Goal: Information Seeking & Learning: Learn about a topic

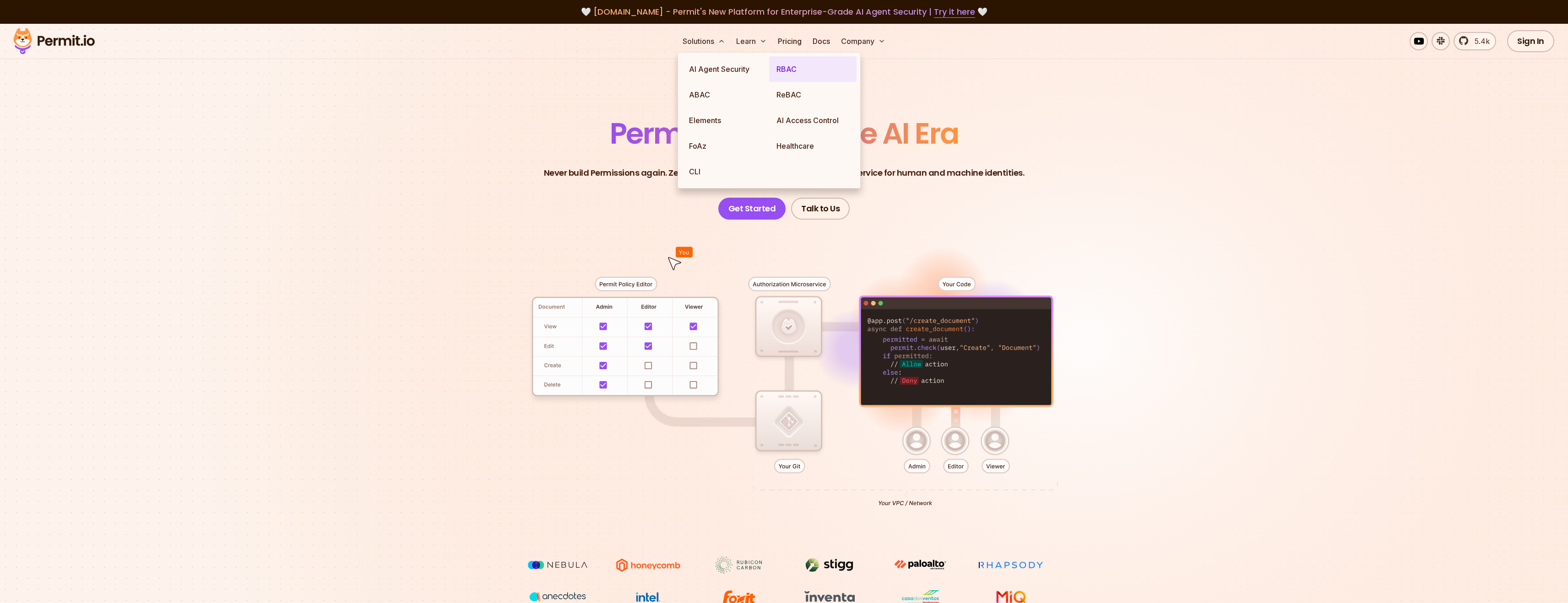
click at [791, 66] on link "RBAC" at bounding box center [813, 69] width 88 height 26
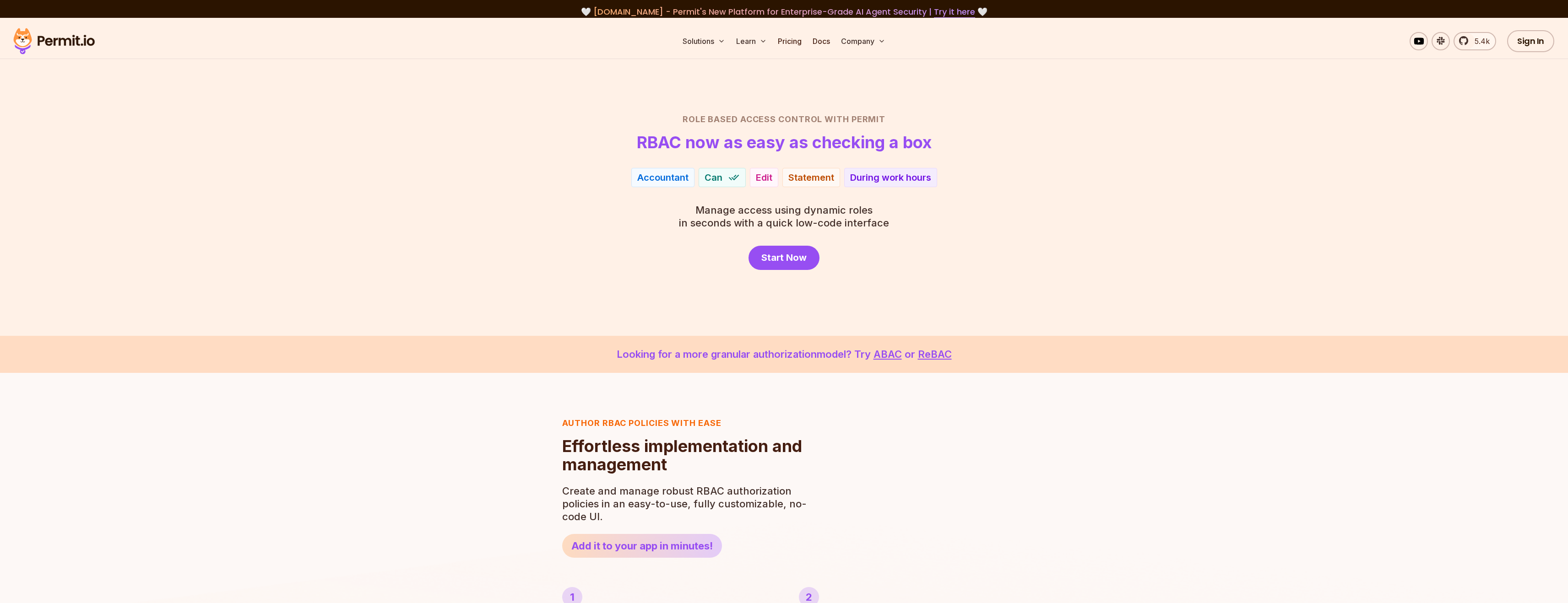
click at [825, 211] on span "Manage access using dynamic roles" at bounding box center [783, 210] width 210 height 13
click at [527, 223] on div "Role Based Access Control with Permit RBAC now as easy as checking a box Accoun…" at bounding box center [784, 192] width 641 height 157
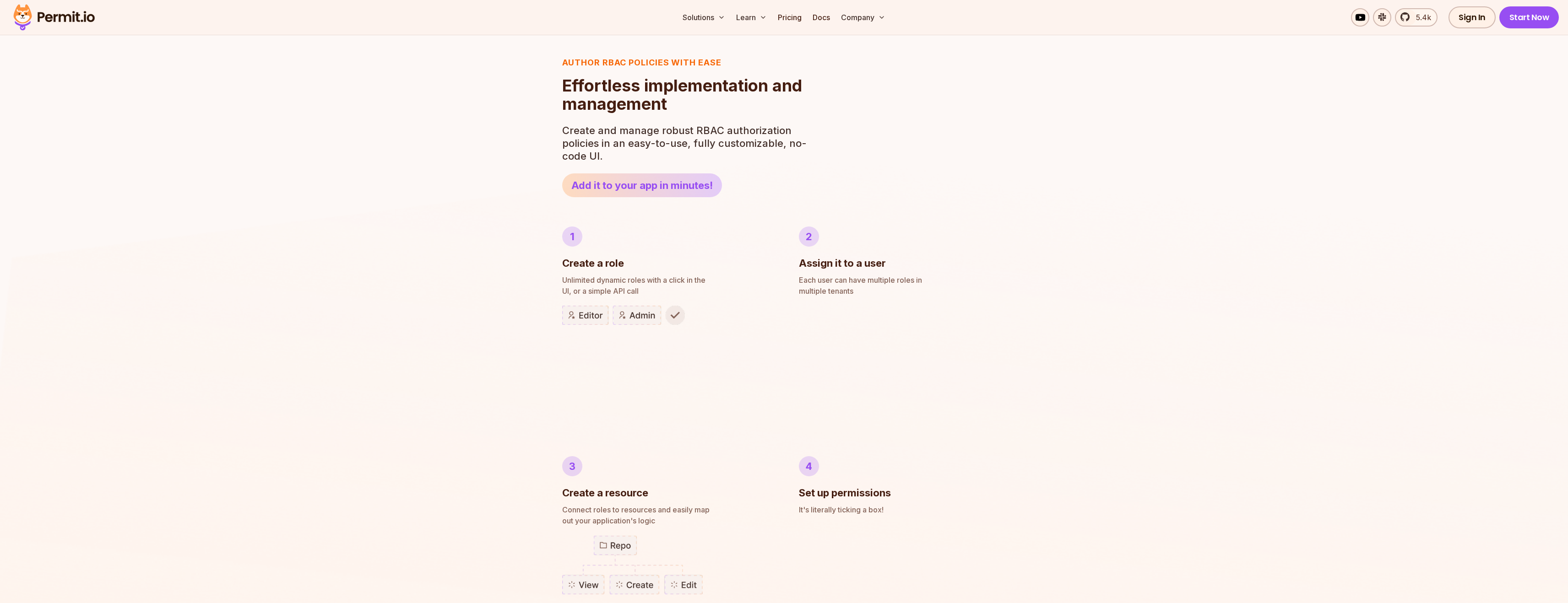
scroll to position [569, 0]
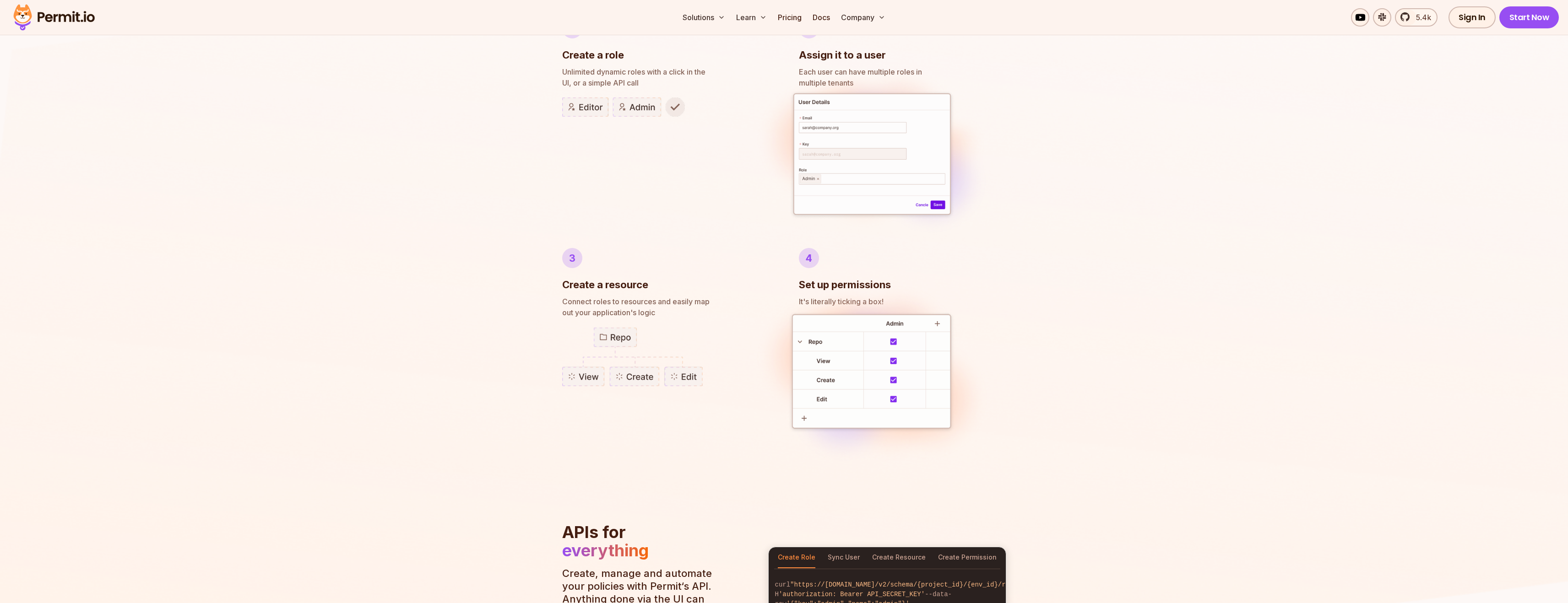
click at [628, 304] on span "Connect roles to resources and easily map" at bounding box center [666, 302] width 208 height 11
click at [681, 306] on span "Connect roles to resources and easily map" at bounding box center [666, 302] width 208 height 11
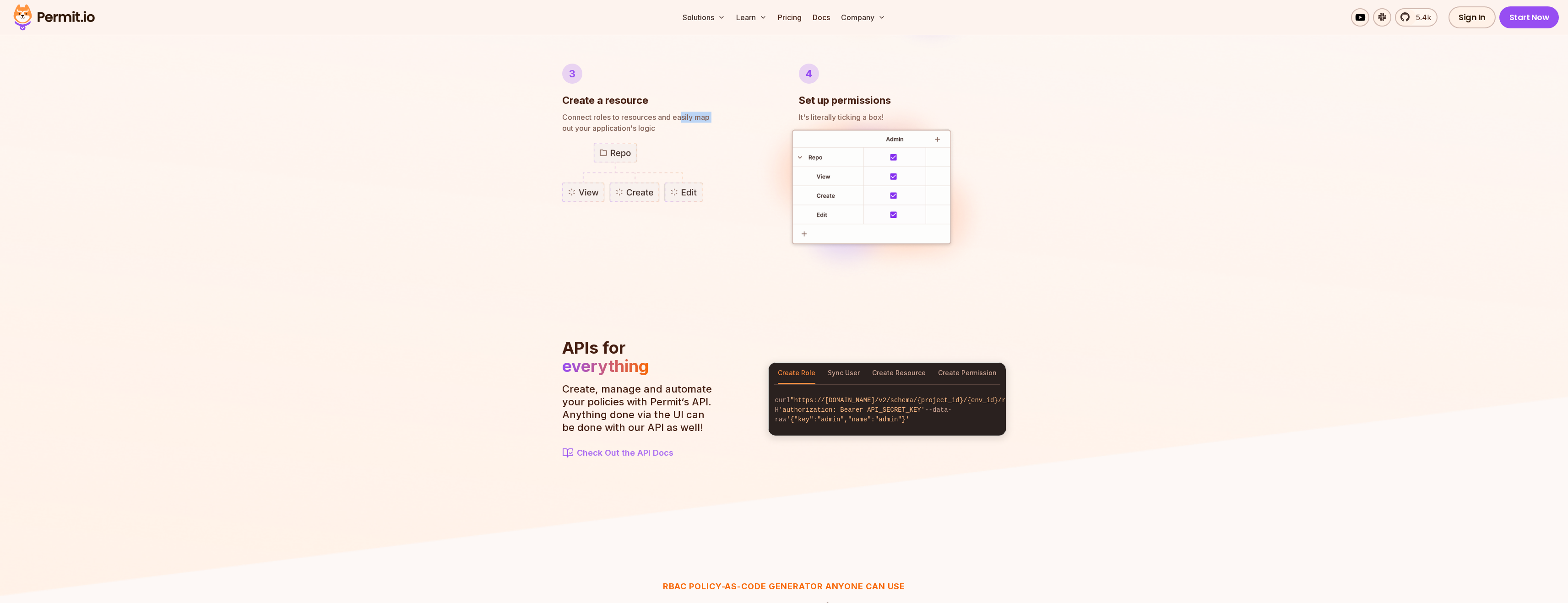
scroll to position [815, 0]
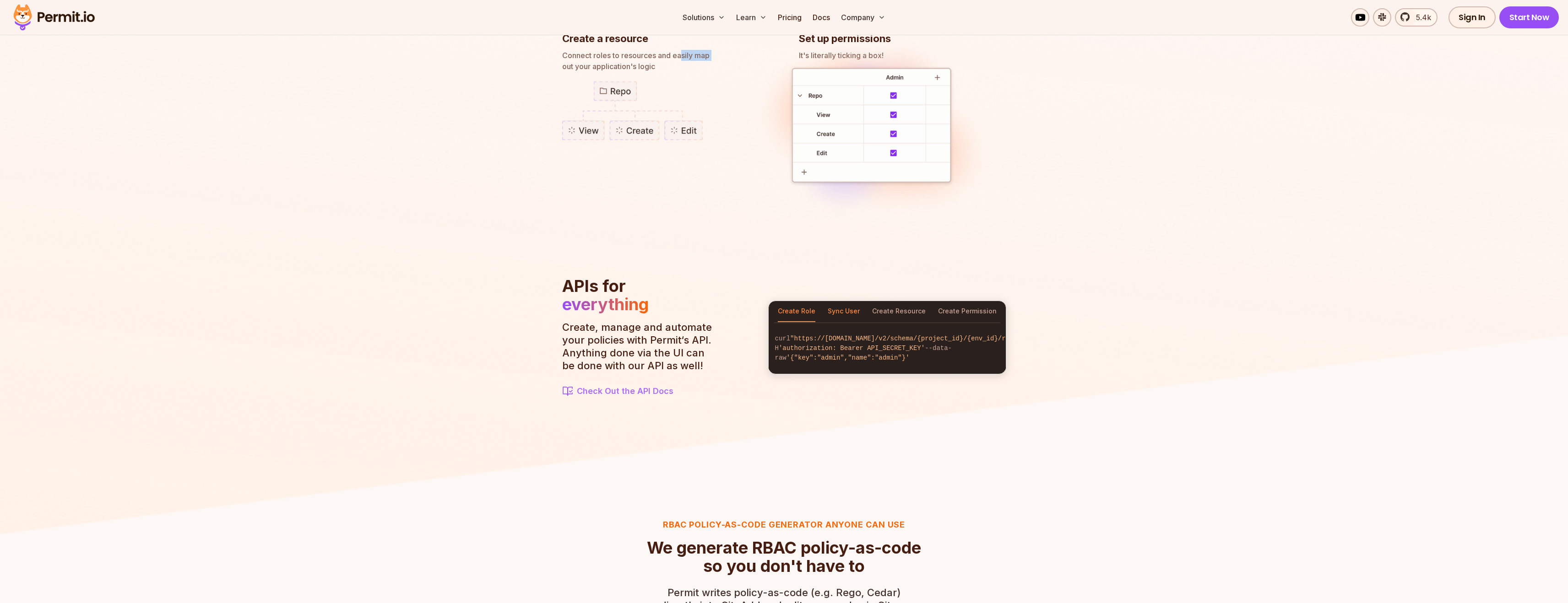
click at [853, 307] on button "Sync User" at bounding box center [844, 312] width 32 height 21
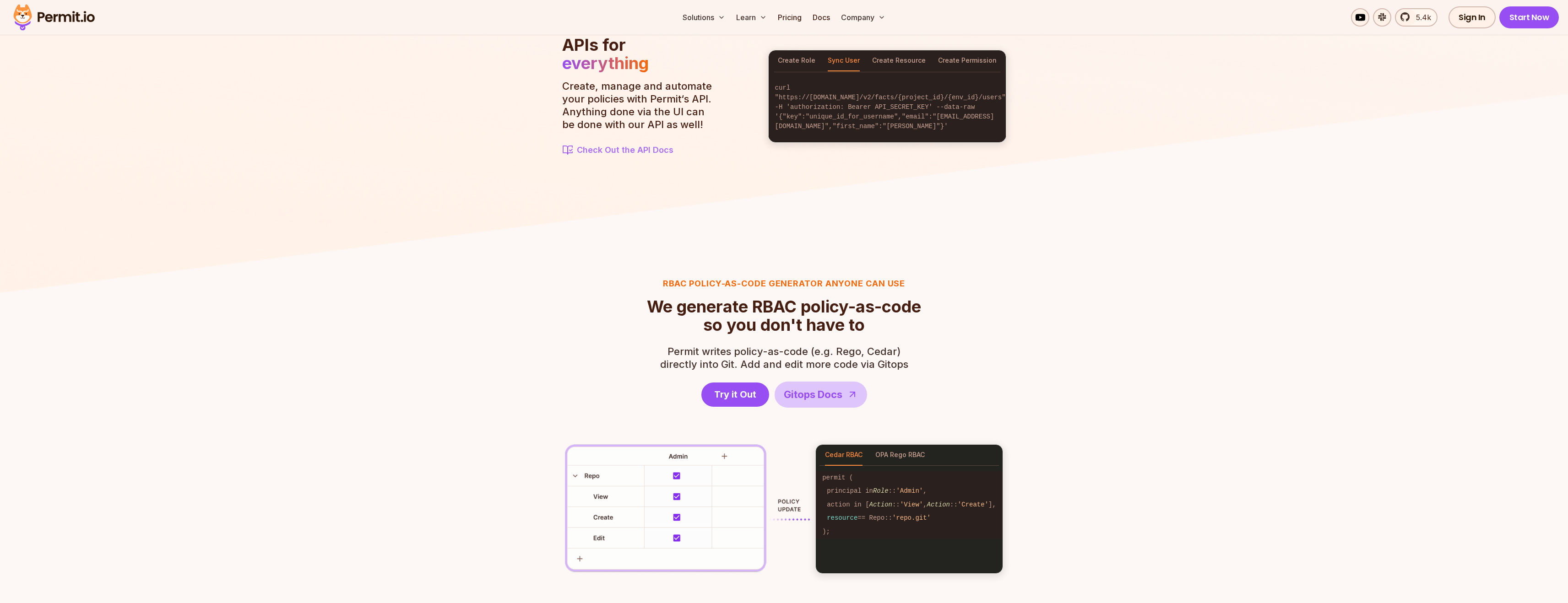
scroll to position [1103, 0]
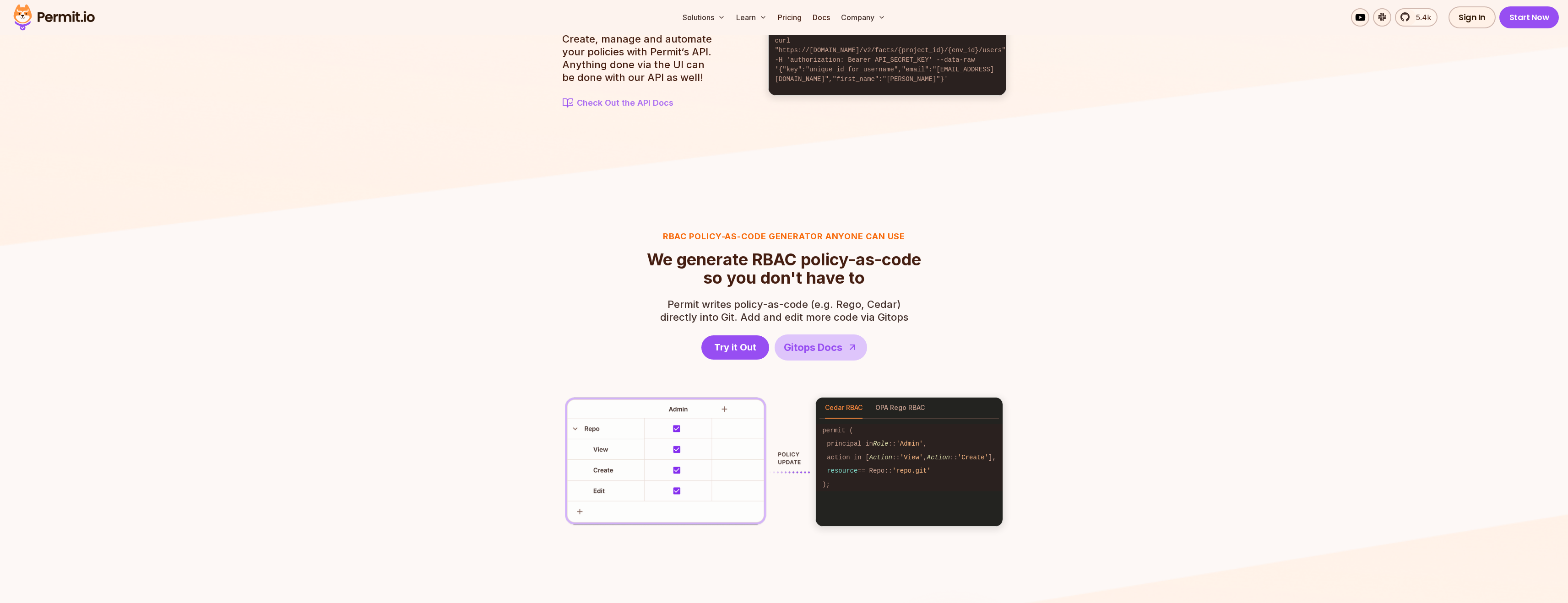
click at [800, 235] on h3 "RBAC Policy-as-code generator anyone can use" at bounding box center [784, 236] width 275 height 13
click at [762, 302] on span "Permit writes policy-as-code (e.g. Rego, Cedar)" at bounding box center [785, 304] width 248 height 13
click at [755, 307] on span "Permit writes policy-as-code (e.g. Rego, Cedar)" at bounding box center [785, 304] width 248 height 13
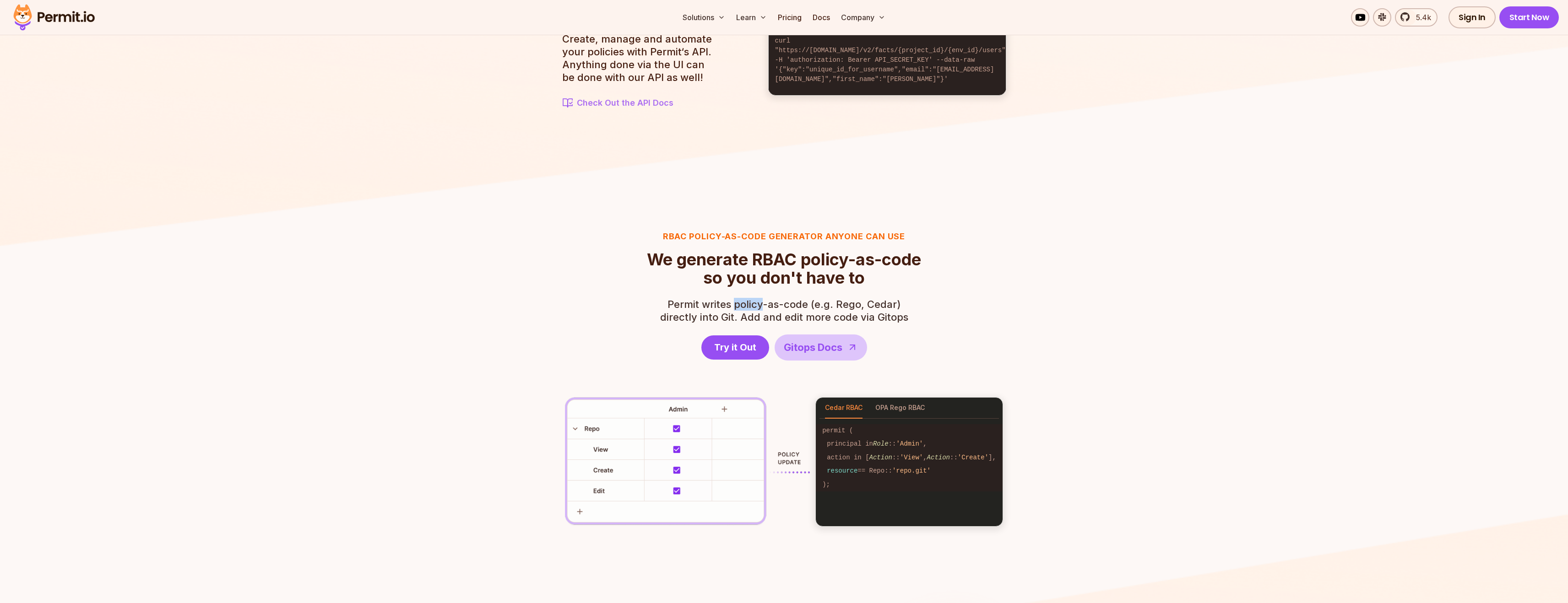
click at [755, 307] on span "Permit writes policy-as-code (e.g. Rego, Cedar)" at bounding box center [785, 304] width 248 height 13
click at [727, 317] on p "Permit writes policy-as-code (e.g. [PERSON_NAME], Cedar) directly into Git. Add…" at bounding box center [785, 311] width 248 height 26
click at [791, 320] on p "Permit writes policy-as-code (e.g. [PERSON_NAME], Cedar) directly into Git. Add…" at bounding box center [785, 311] width 248 height 26
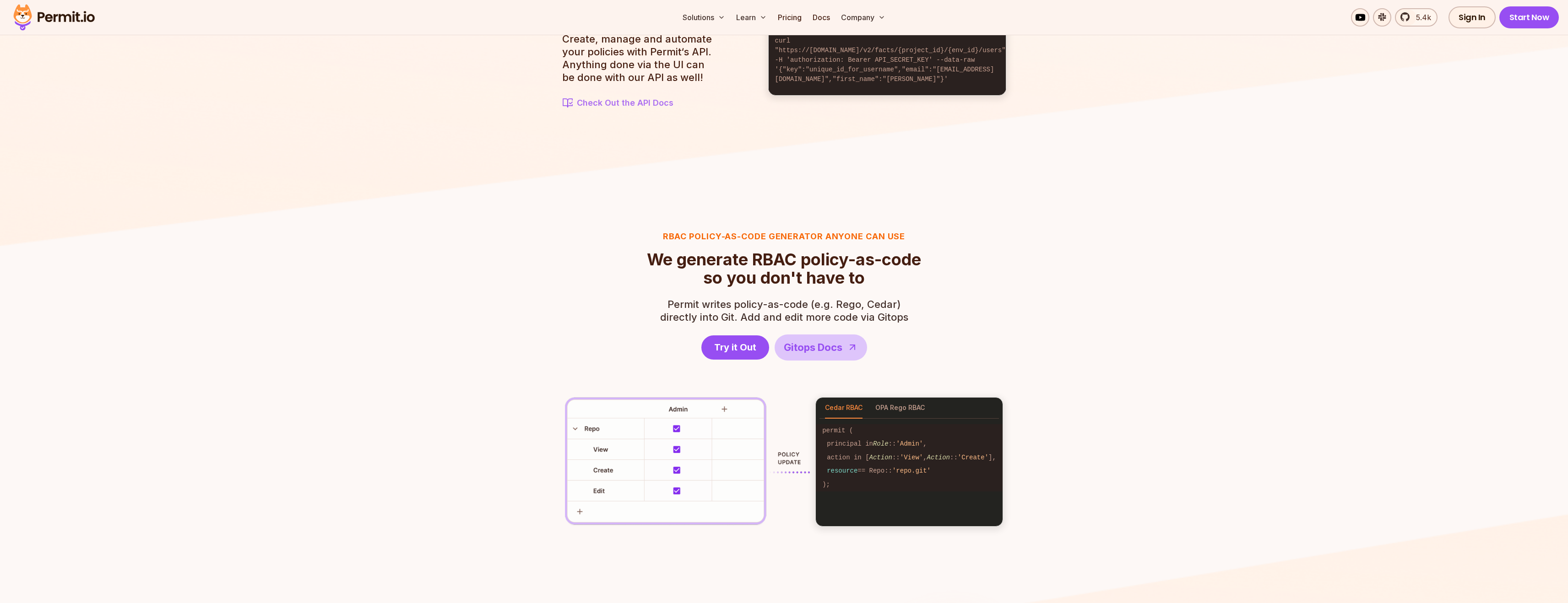
click at [869, 310] on p "Permit writes policy-as-code (e.g. [PERSON_NAME], Cedar) directly into Git. Add…" at bounding box center [785, 311] width 248 height 26
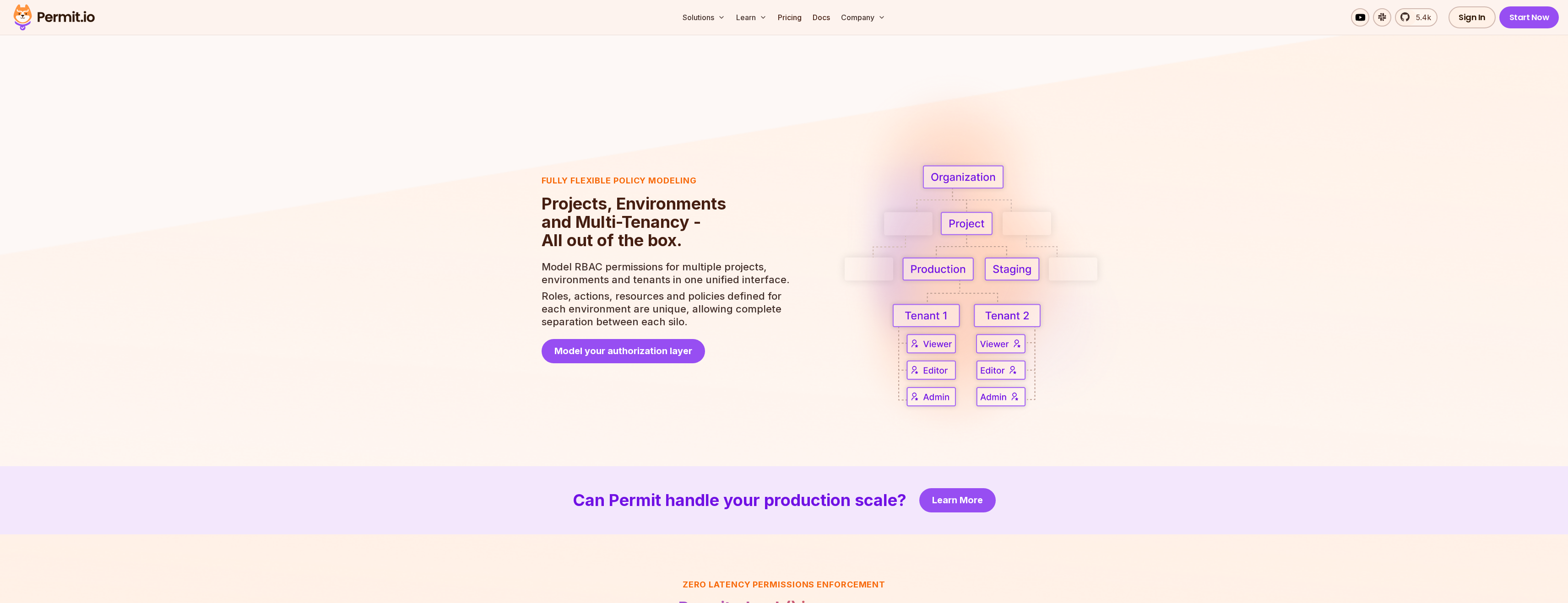
scroll to position [1626, 0]
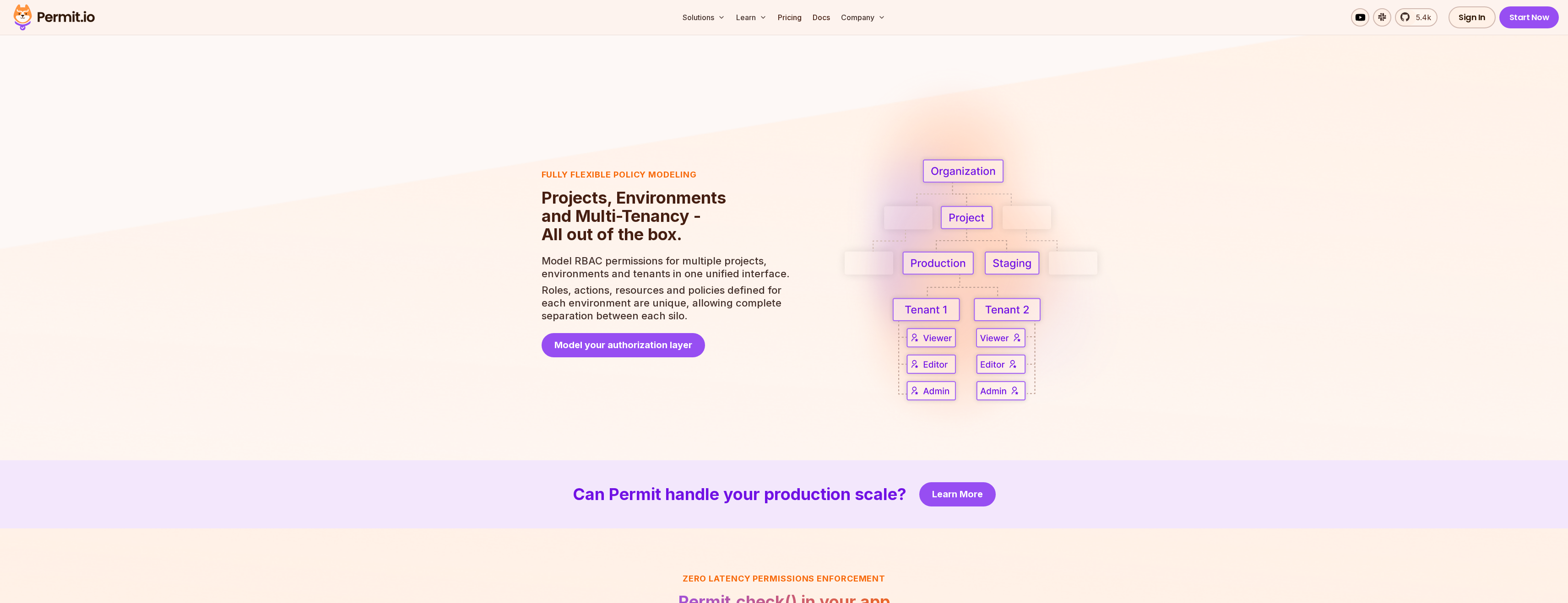
click at [596, 209] on h2 "Projects, Environments and Multi-Tenancy - All out of the box." at bounding box center [667, 216] width 250 height 55
click at [424, 265] on img at bounding box center [784, 489] width 1568 height 1017
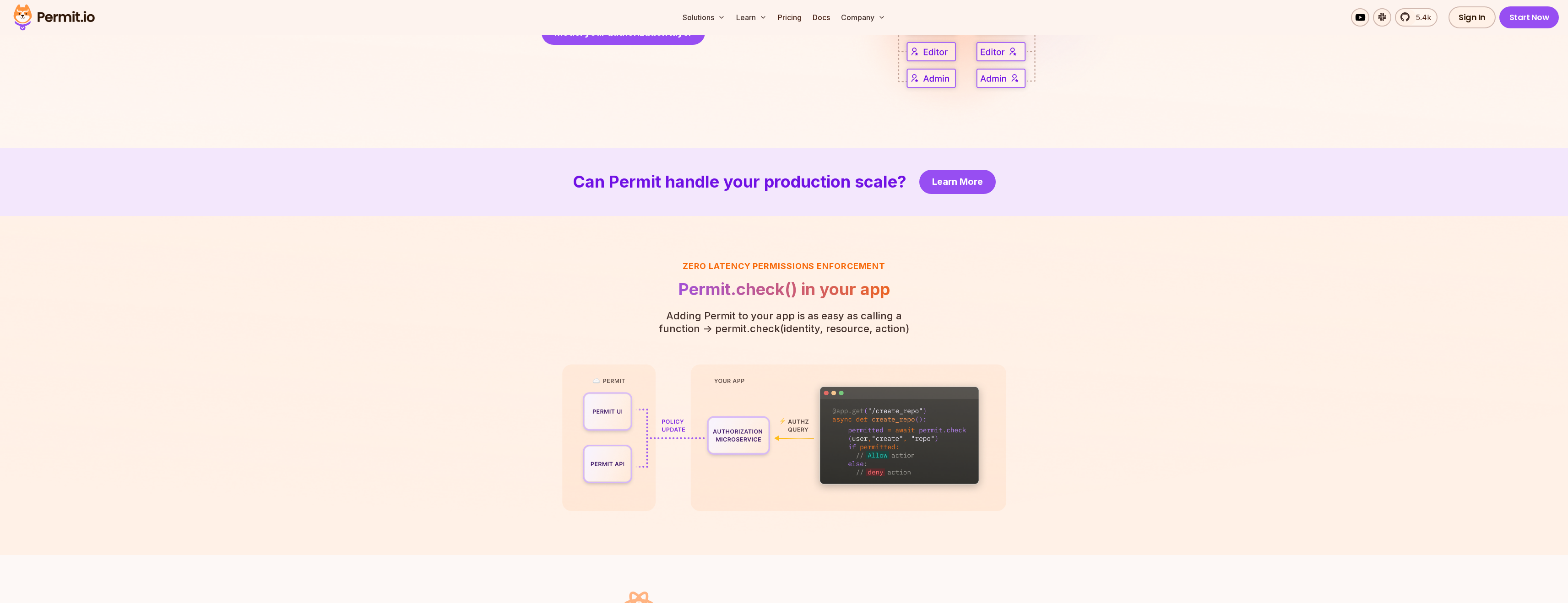
scroll to position [1985, 0]
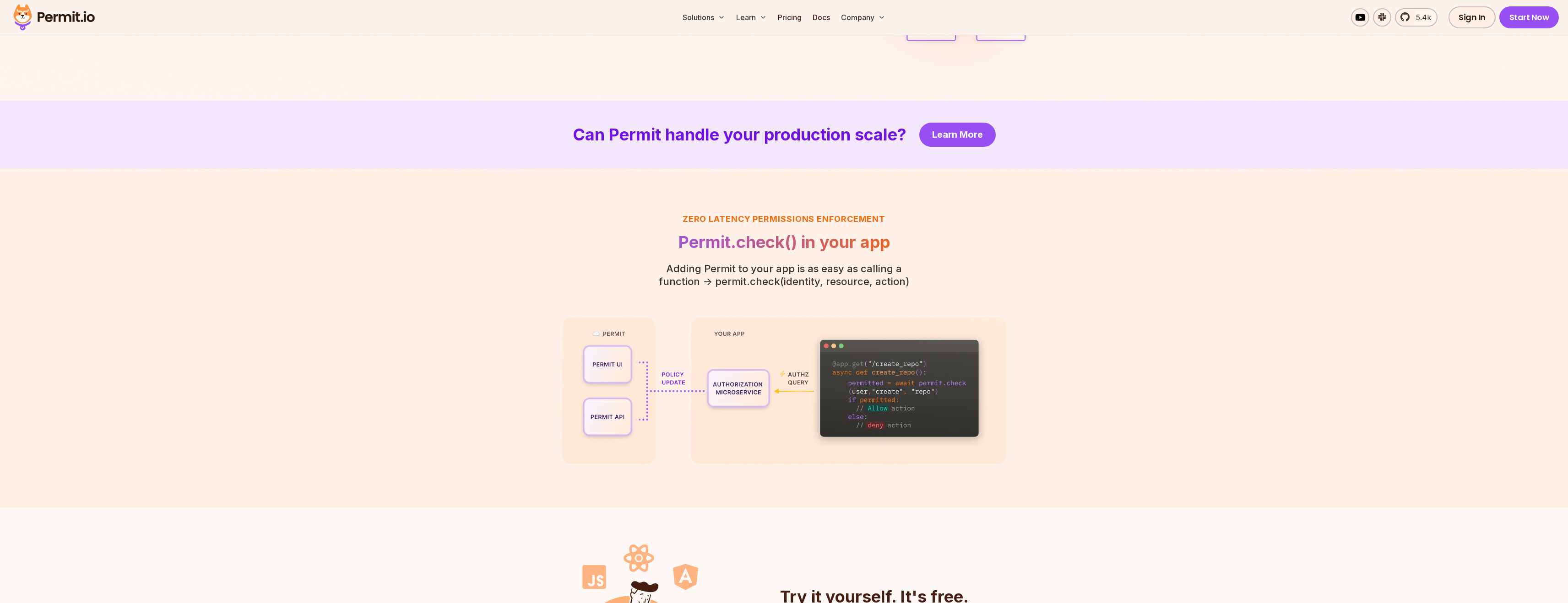
click at [791, 221] on h3 "Zero latency Permissions enforcement" at bounding box center [784, 219] width 279 height 13
click at [768, 239] on h2 "Permit.check() in your app" at bounding box center [784, 242] width 279 height 18
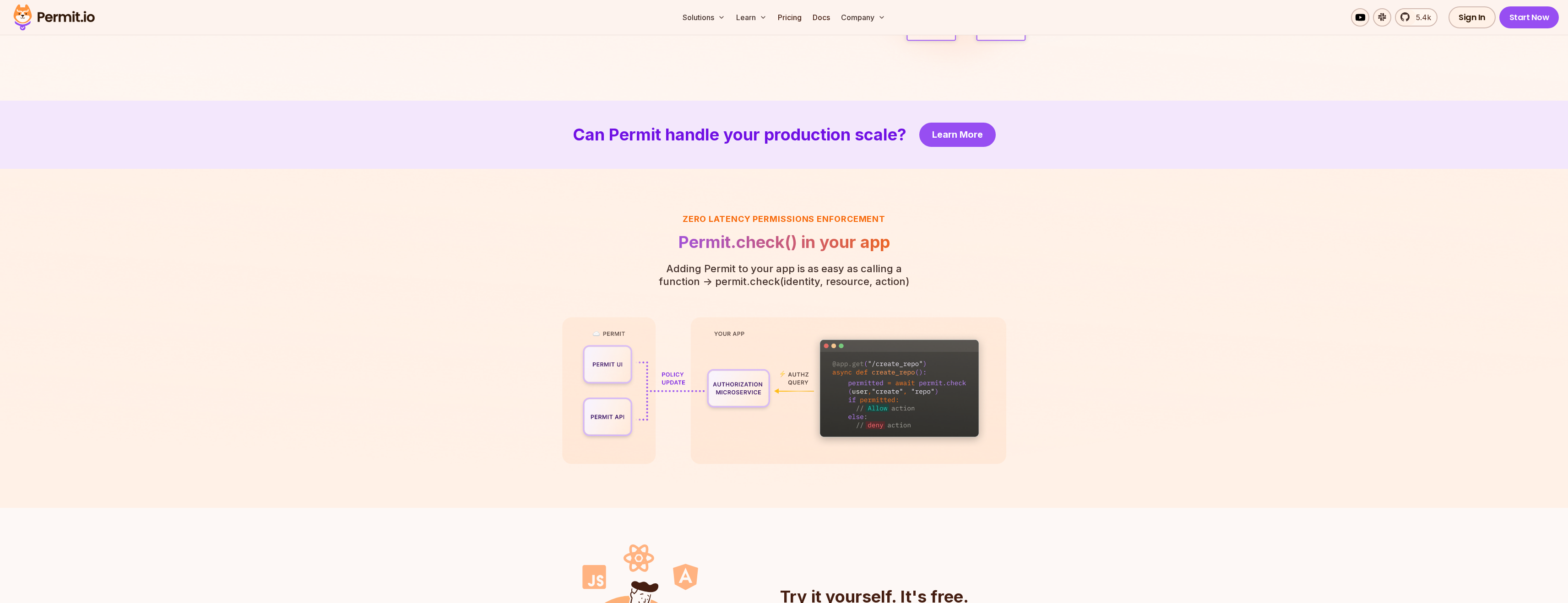
click at [777, 281] on p "Adding Permit to your app is as easy as calling a function - > permit.check(ide…" at bounding box center [784, 275] width 279 height 26
click at [827, 285] on p "Adding Permit to your app is as easy as calling a function - > permit.check(ide…" at bounding box center [784, 275] width 279 height 26
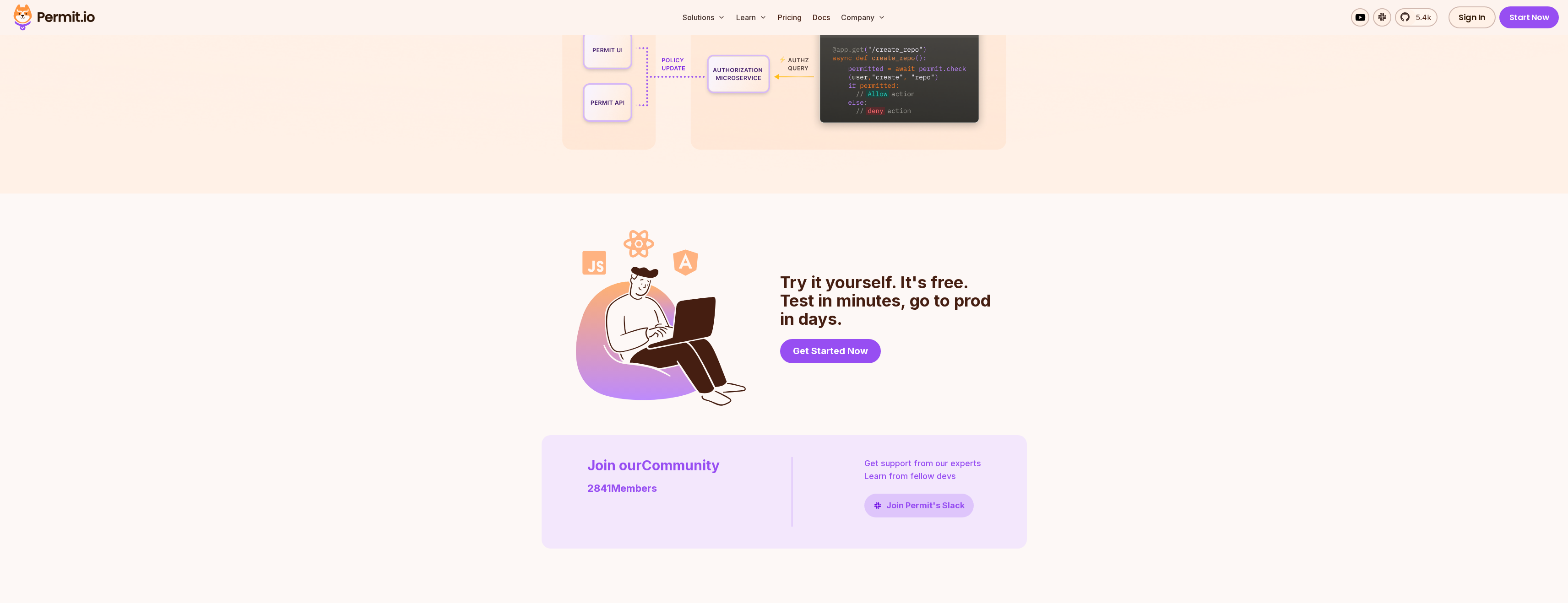
scroll to position [2562, 0]
